Goal: Navigation & Orientation: Find specific page/section

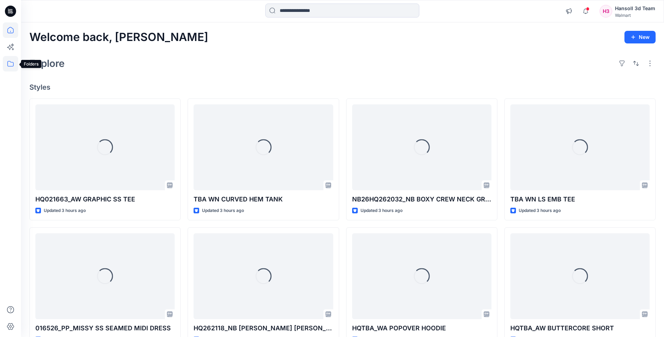
click at [6, 64] on icon at bounding box center [10, 63] width 15 height 15
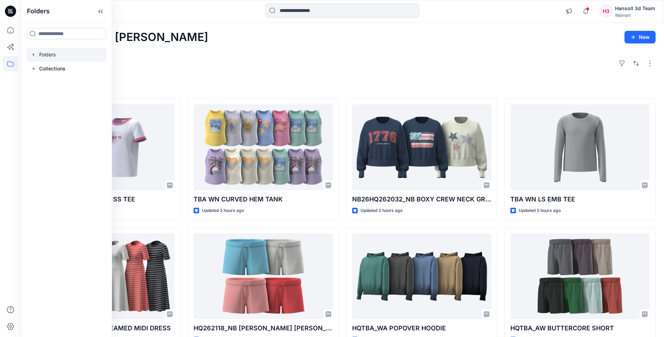
click at [44, 55] on div at bounding box center [67, 55] width 80 height 14
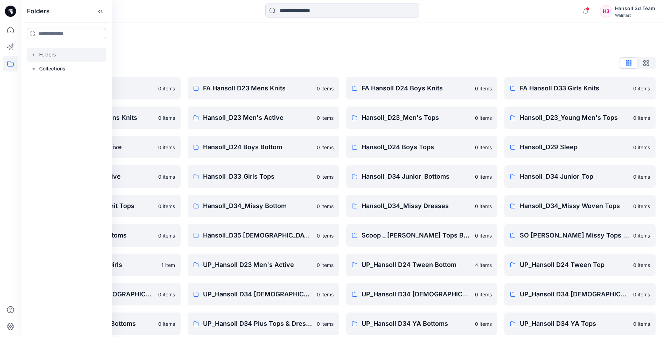
click at [220, 62] on div "Folders List" at bounding box center [342, 62] width 627 height 11
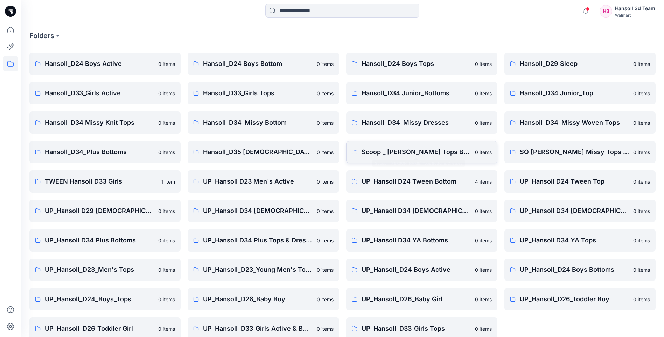
scroll to position [95, 0]
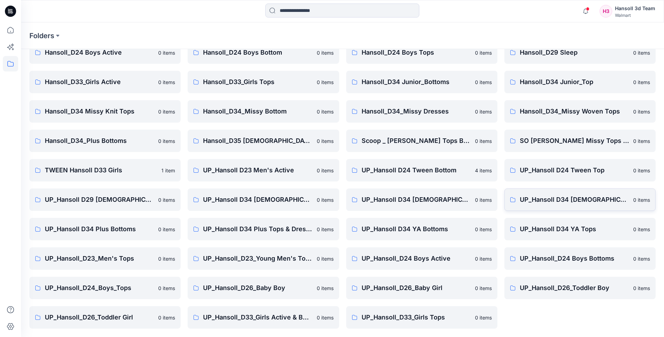
click at [559, 201] on p "UP_Hansoll D34 [DEMOGRAPHIC_DATA] Knit Tops" at bounding box center [574, 200] width 109 height 10
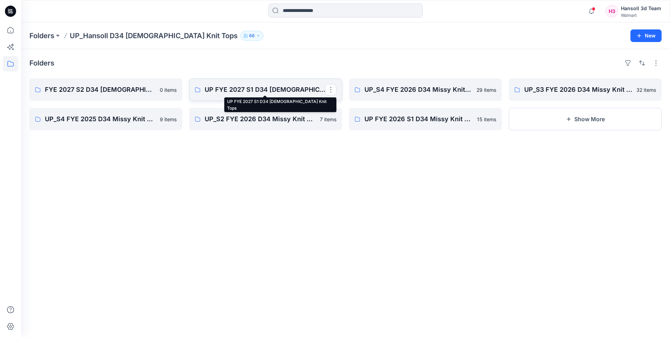
click at [253, 91] on p "UP FYE 2027 S1 D34 [DEMOGRAPHIC_DATA] Knit Tops" at bounding box center [265, 90] width 120 height 10
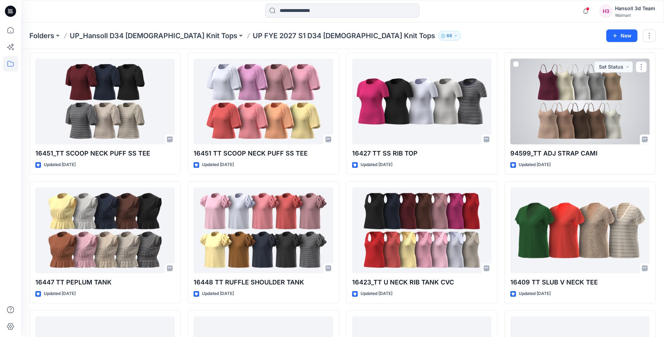
scroll to position [330, 0]
